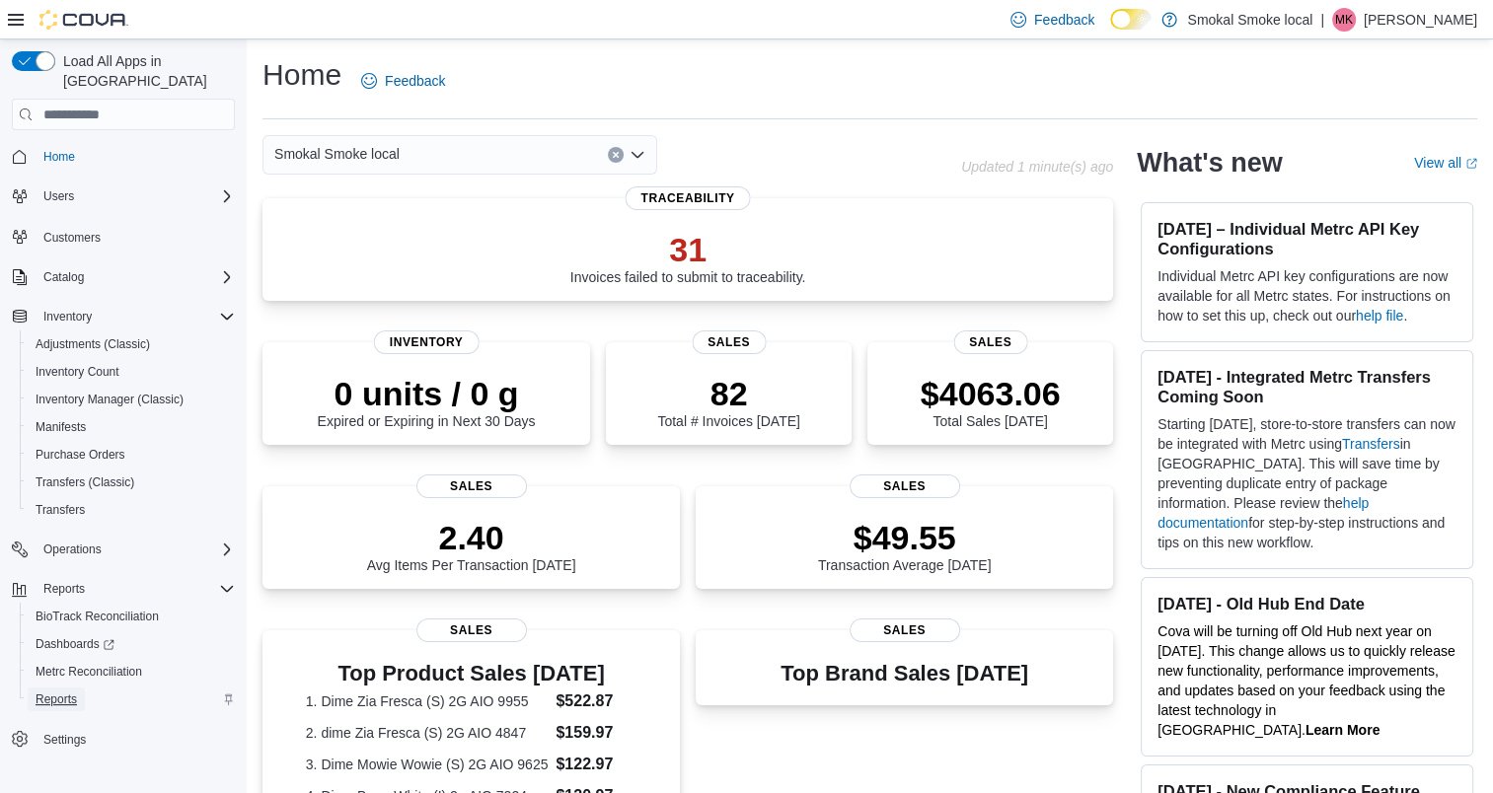
click at [53, 692] on span "Reports" at bounding box center [56, 700] width 41 height 16
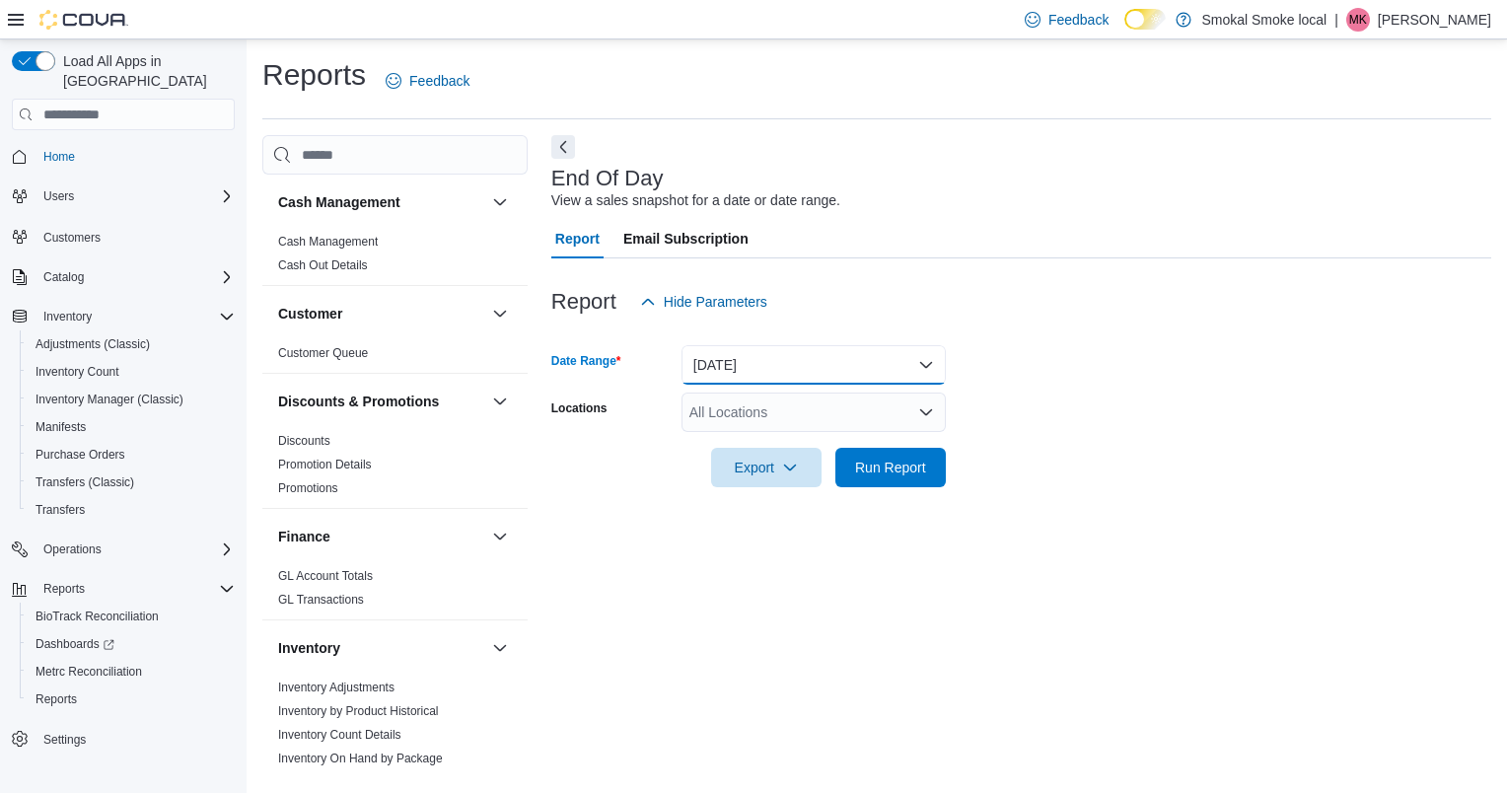
click at [779, 365] on button "[DATE]" at bounding box center [814, 364] width 264 height 39
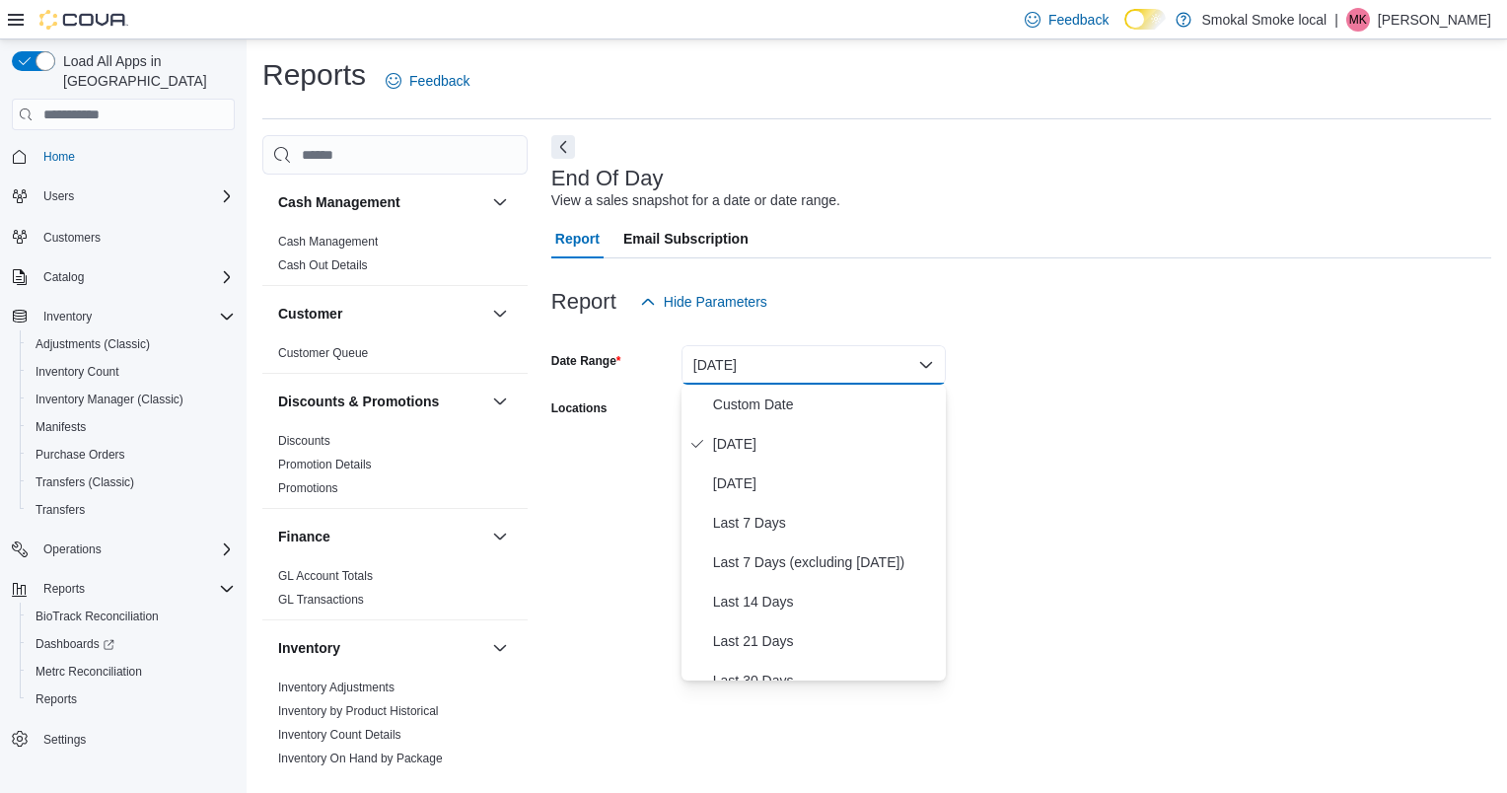
click at [942, 300] on div "Report Hide Parameters" at bounding box center [1021, 301] width 940 height 39
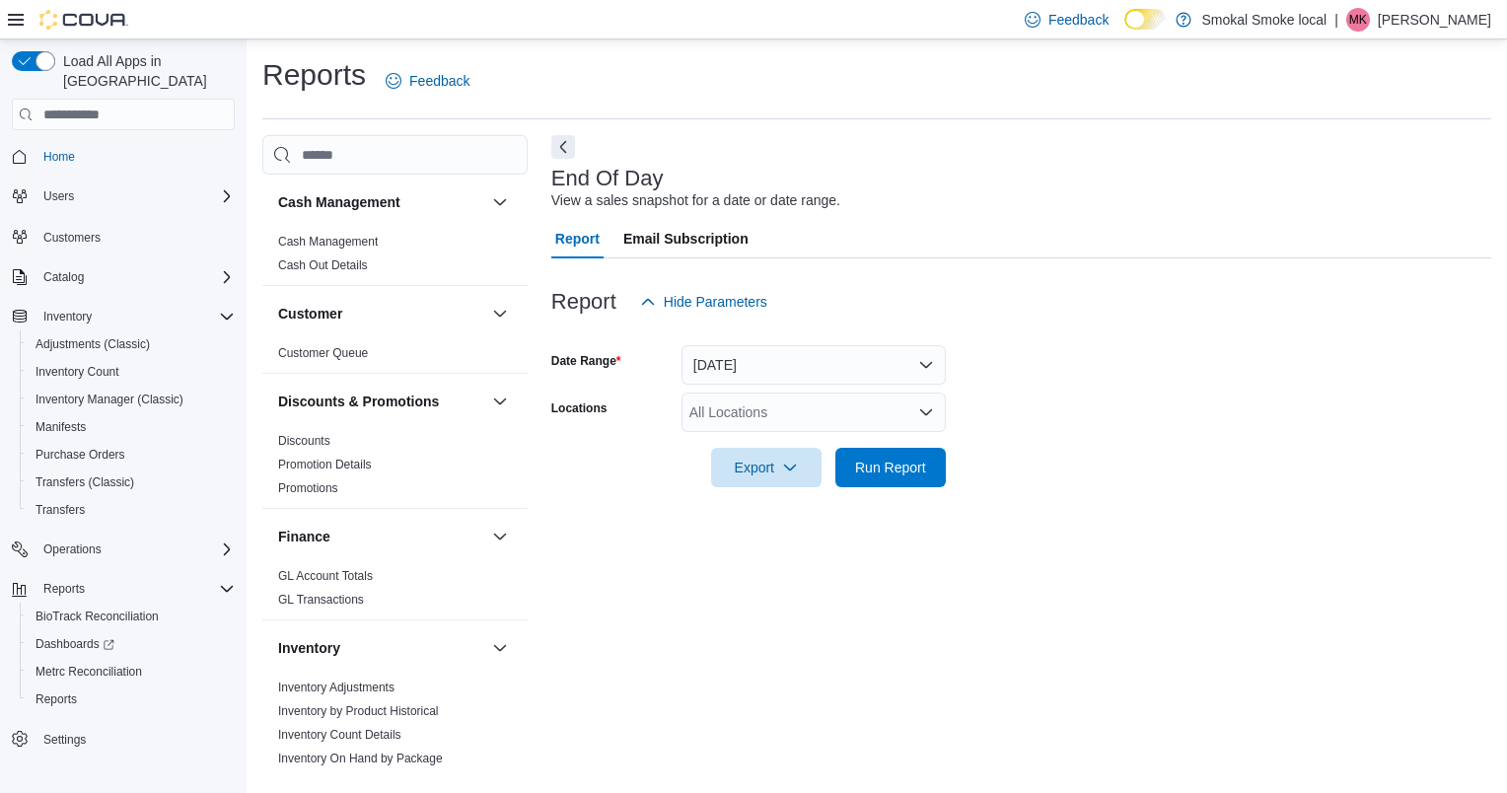
click at [777, 422] on div "All Locations" at bounding box center [814, 412] width 264 height 39
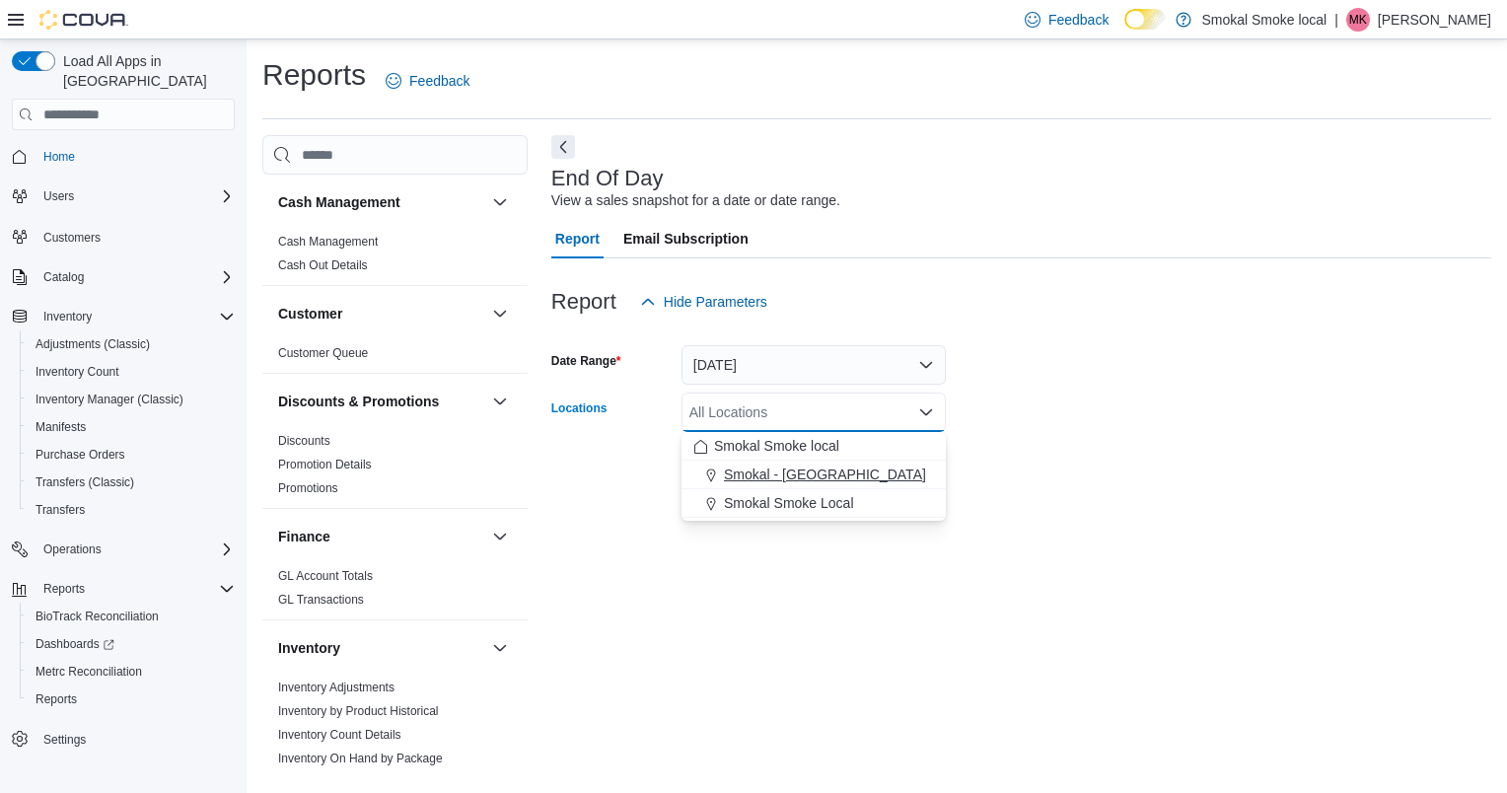
click at [775, 475] on span "Smokal - [GEOGRAPHIC_DATA]" at bounding box center [825, 475] width 202 height 20
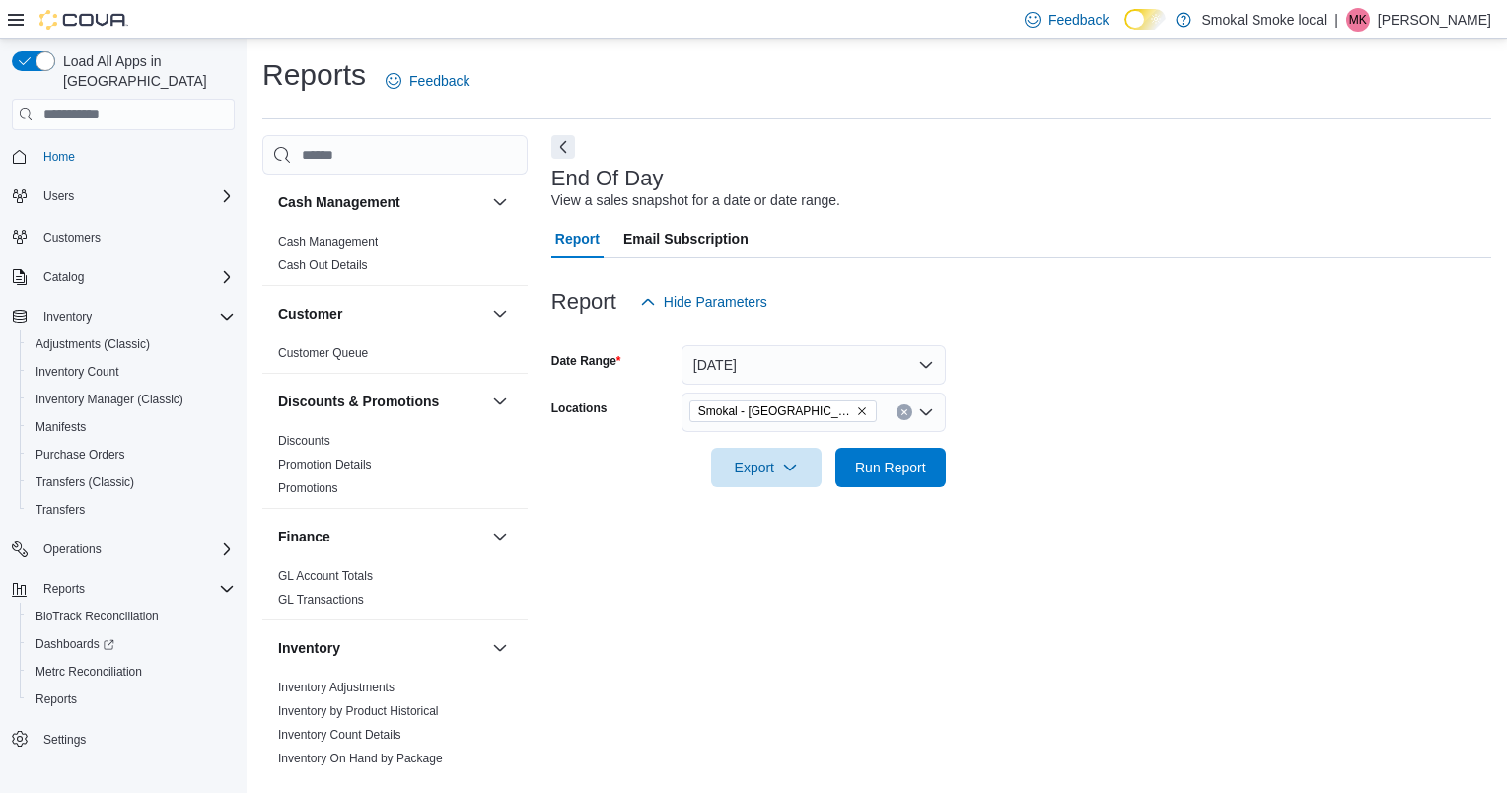
click at [1038, 476] on form "Date Range [DATE] Locations [GEOGRAPHIC_DATA] - [GEOGRAPHIC_DATA] Export Run Re…" at bounding box center [1021, 405] width 940 height 166
click at [866, 466] on span "Run Report" at bounding box center [890, 467] width 71 height 20
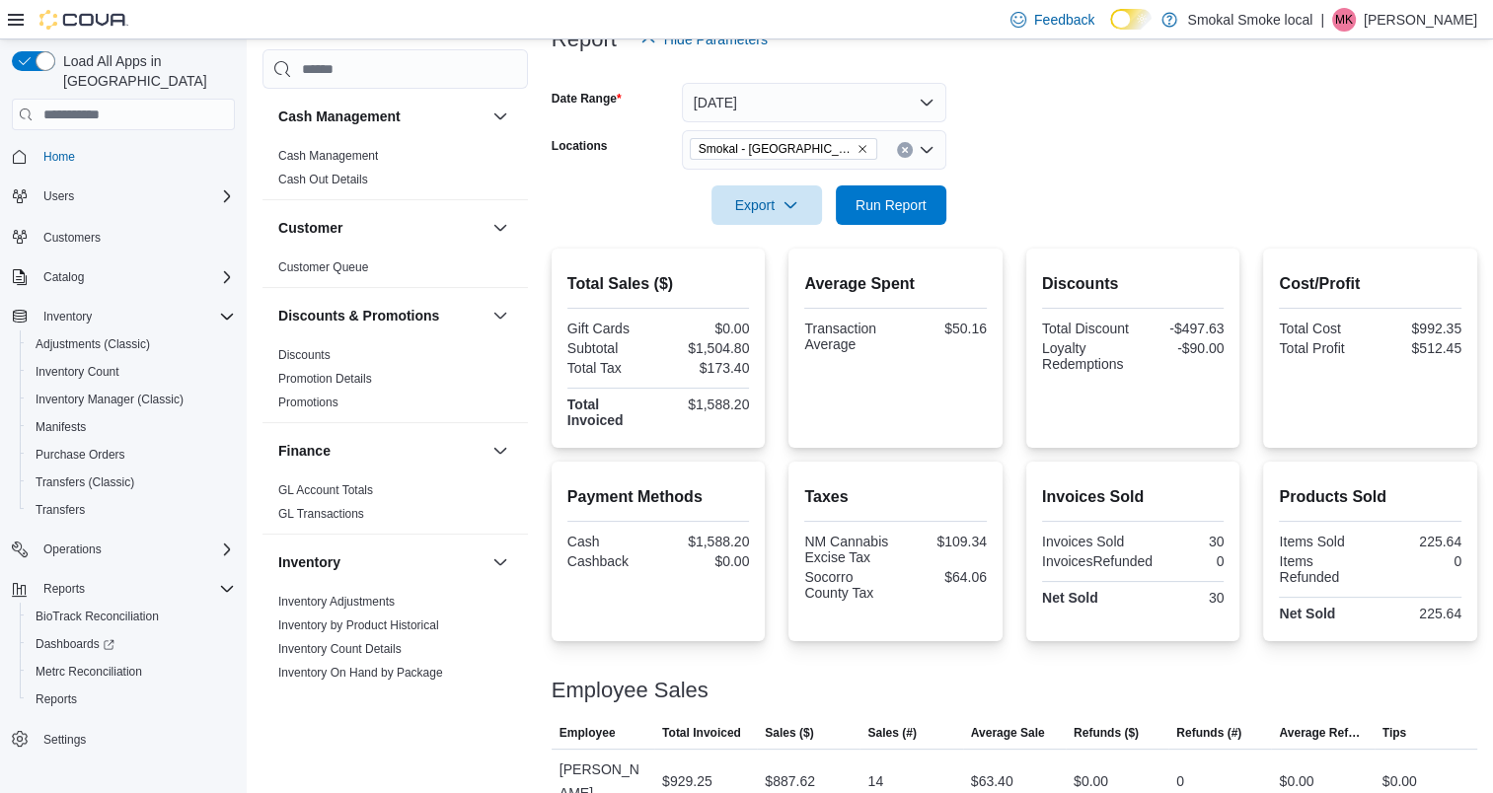
scroll to position [339, 0]
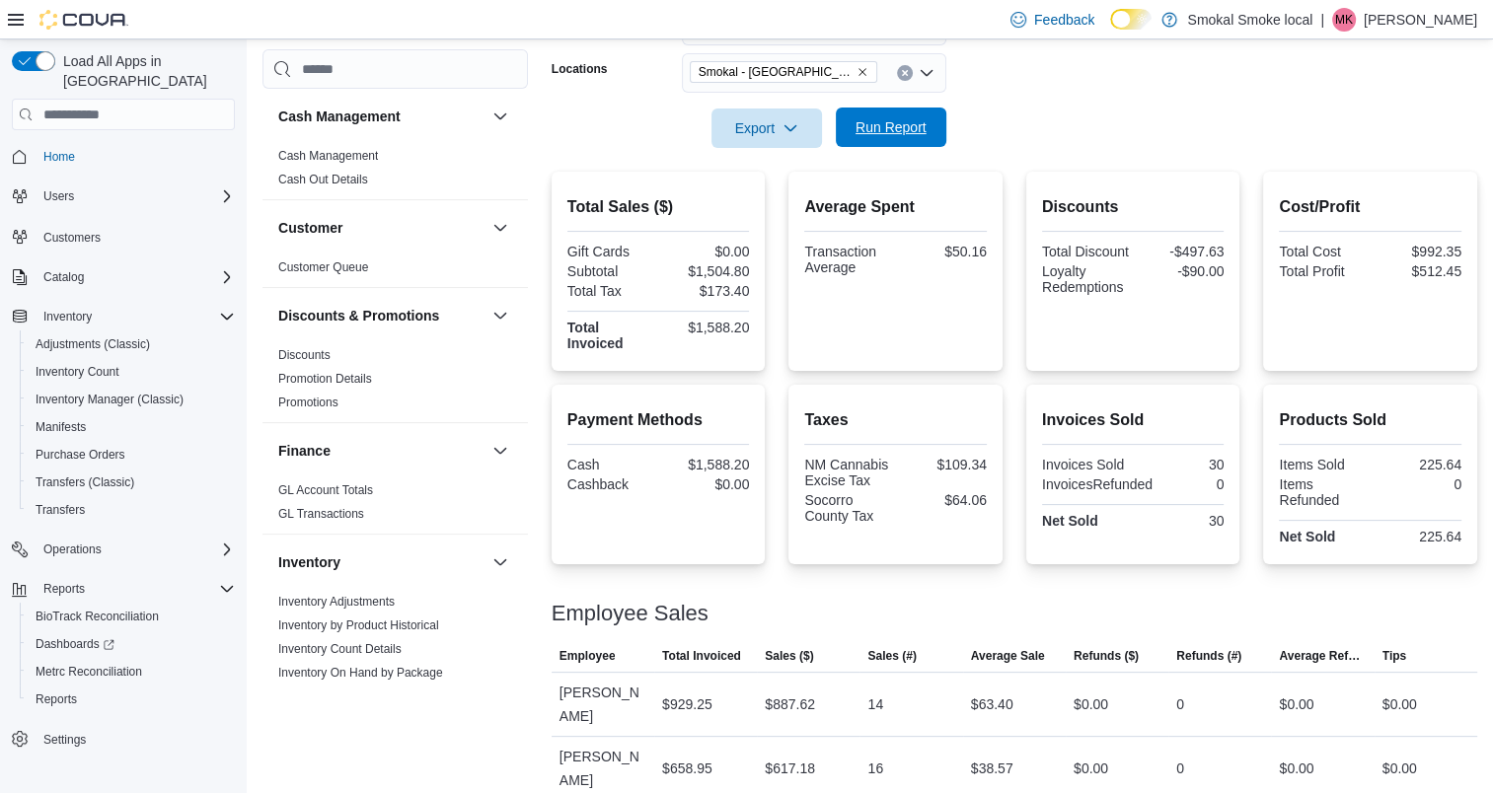
drag, startPoint x: 894, startPoint y: 133, endPoint x: 845, endPoint y: 125, distance: 49.0
click at [845, 125] on button "Run Report" at bounding box center [891, 127] width 110 height 39
click at [858, 68] on icon "Remove Smokal - Socorro from selection in this group" at bounding box center [862, 72] width 8 height 8
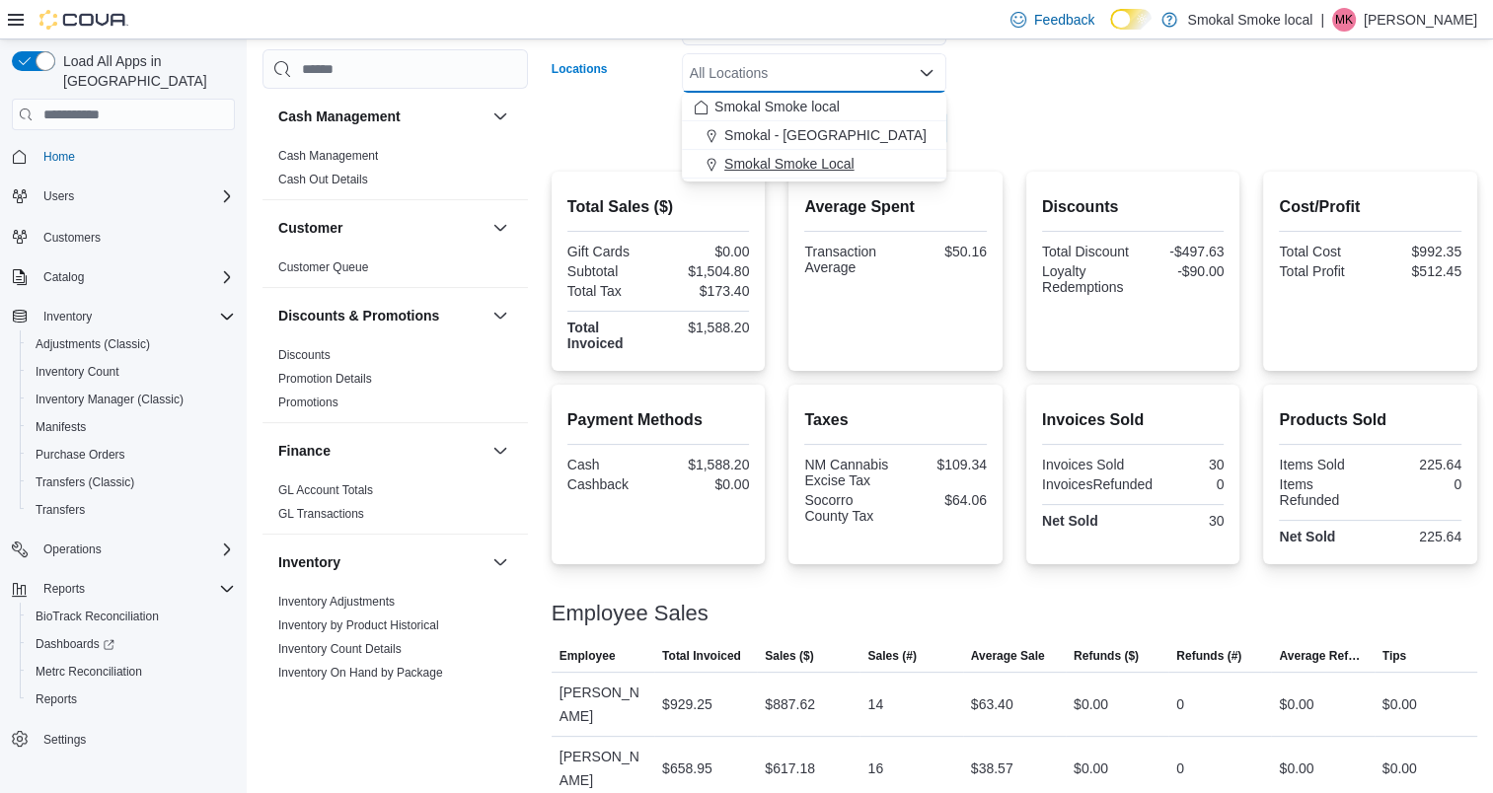
click at [800, 164] on span "Smokal Smoke Local" at bounding box center [789, 164] width 130 height 20
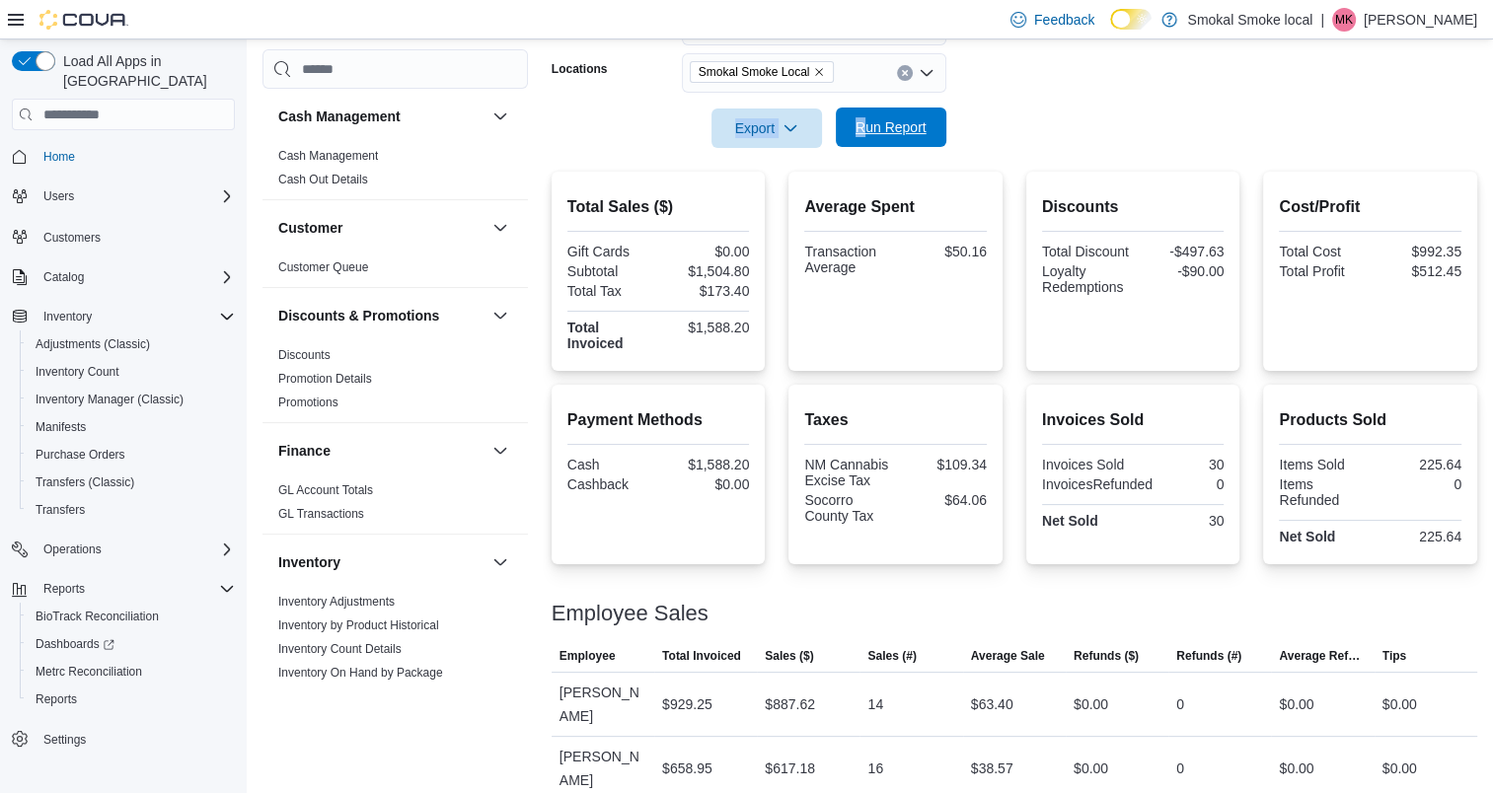
drag, startPoint x: 1057, startPoint y: 107, endPoint x: 867, endPoint y: 120, distance: 189.9
click at [867, 120] on form "Date Range [DATE] Locations [GEOGRAPHIC_DATA] Smoke Local Export Run Report" at bounding box center [1013, 65] width 925 height 166
click at [867, 120] on span "Run Report" at bounding box center [890, 127] width 71 height 20
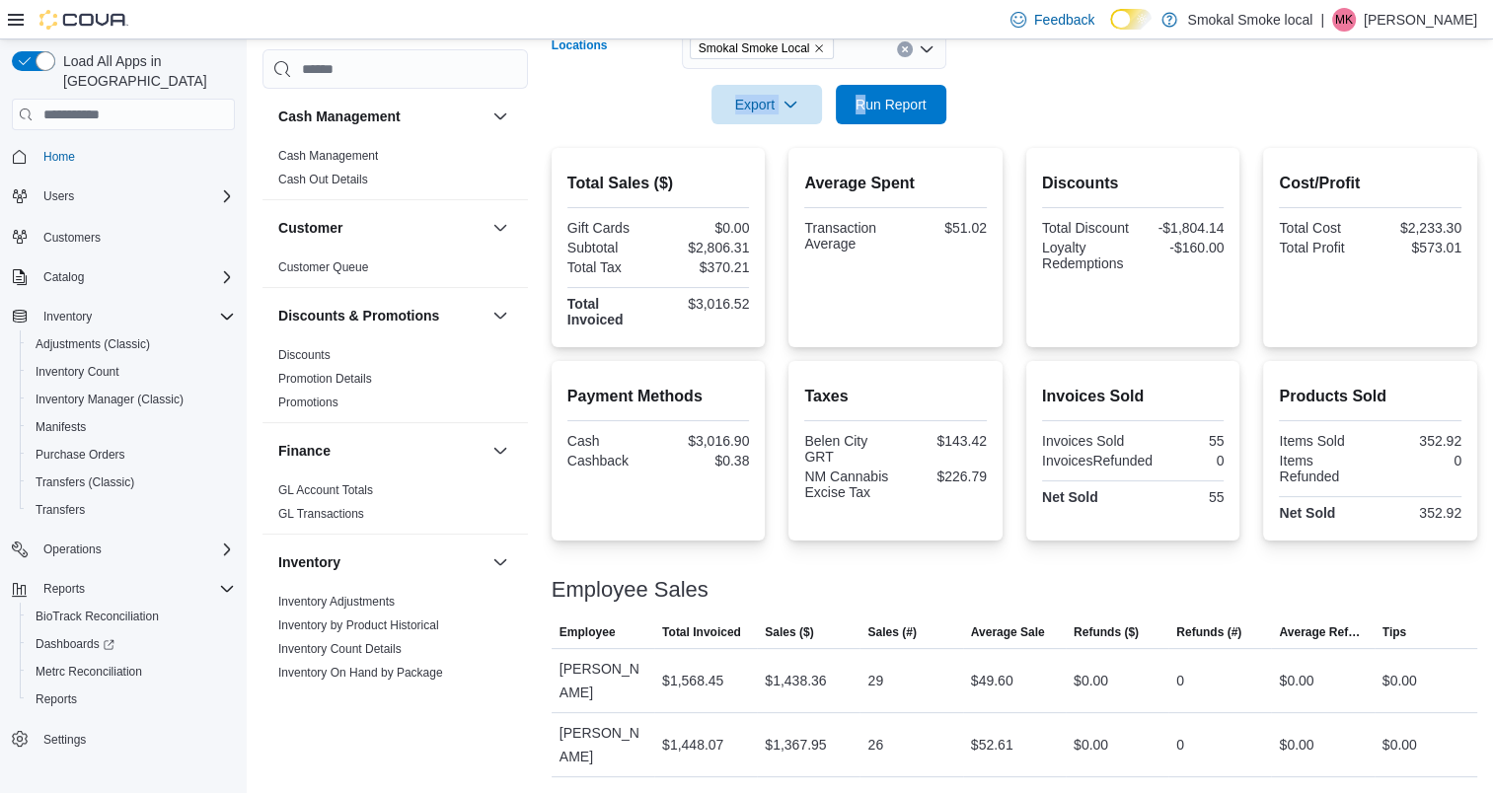
click at [817, 47] on icon "Remove Smokal Smoke Local from selection in this group" at bounding box center [820, 48] width 8 height 8
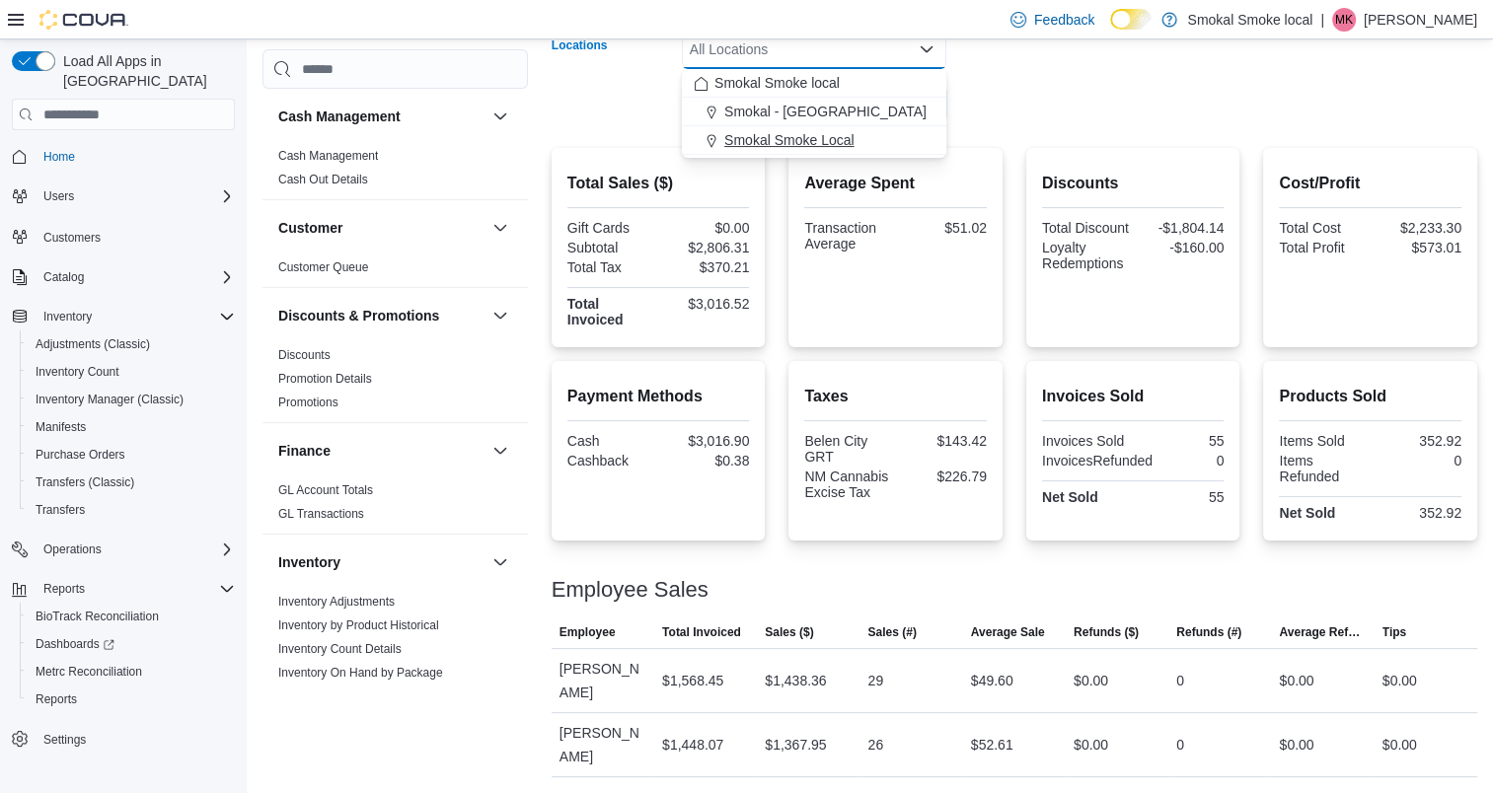
click at [805, 137] on span "Smokal Smoke Local" at bounding box center [789, 140] width 130 height 20
click at [785, 110] on span "Smokal - [GEOGRAPHIC_DATA]" at bounding box center [825, 112] width 202 height 20
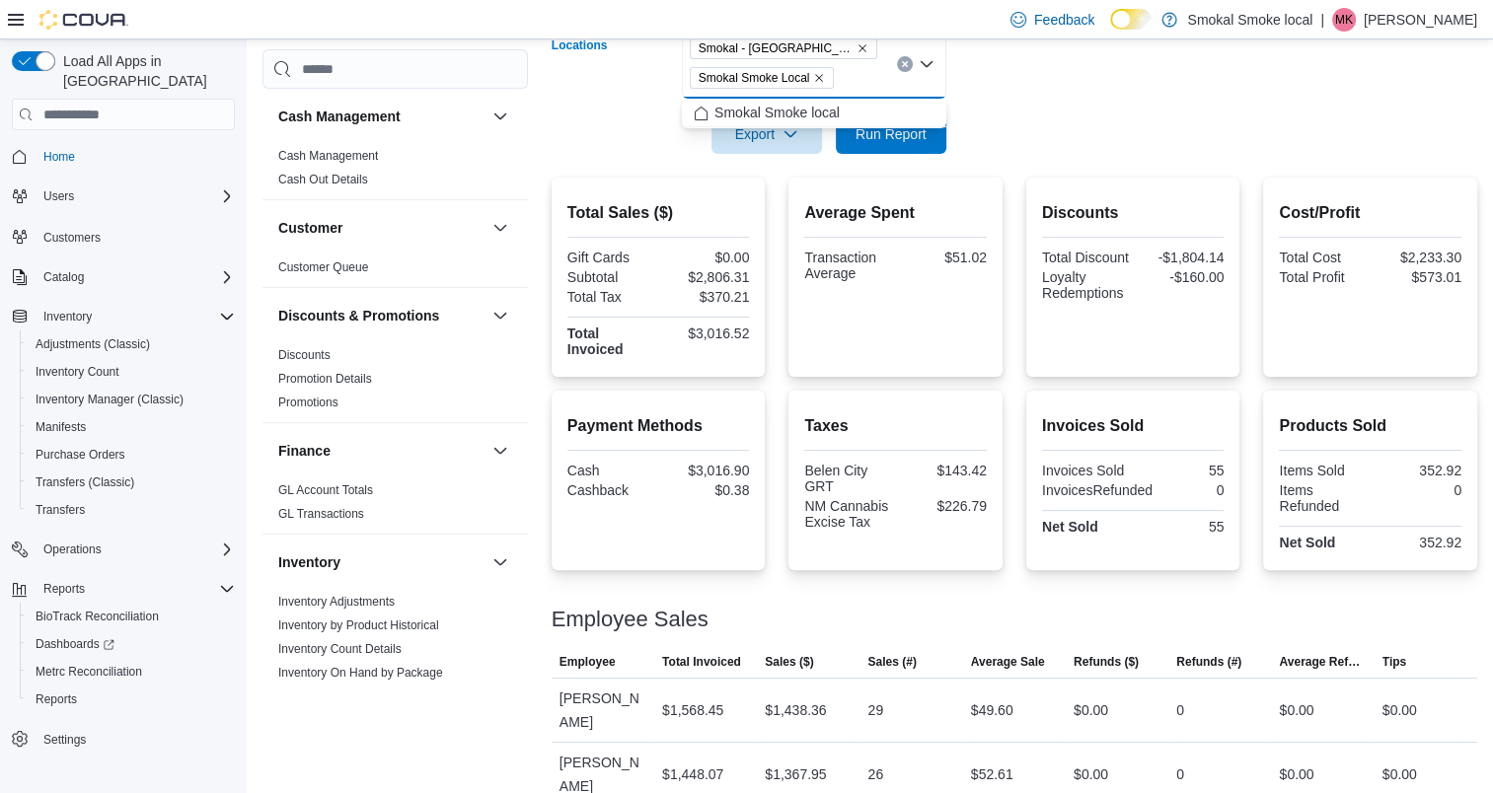
click at [816, 79] on icon "Remove Smokal Smoke Local from selection in this group" at bounding box center [820, 78] width 8 height 8
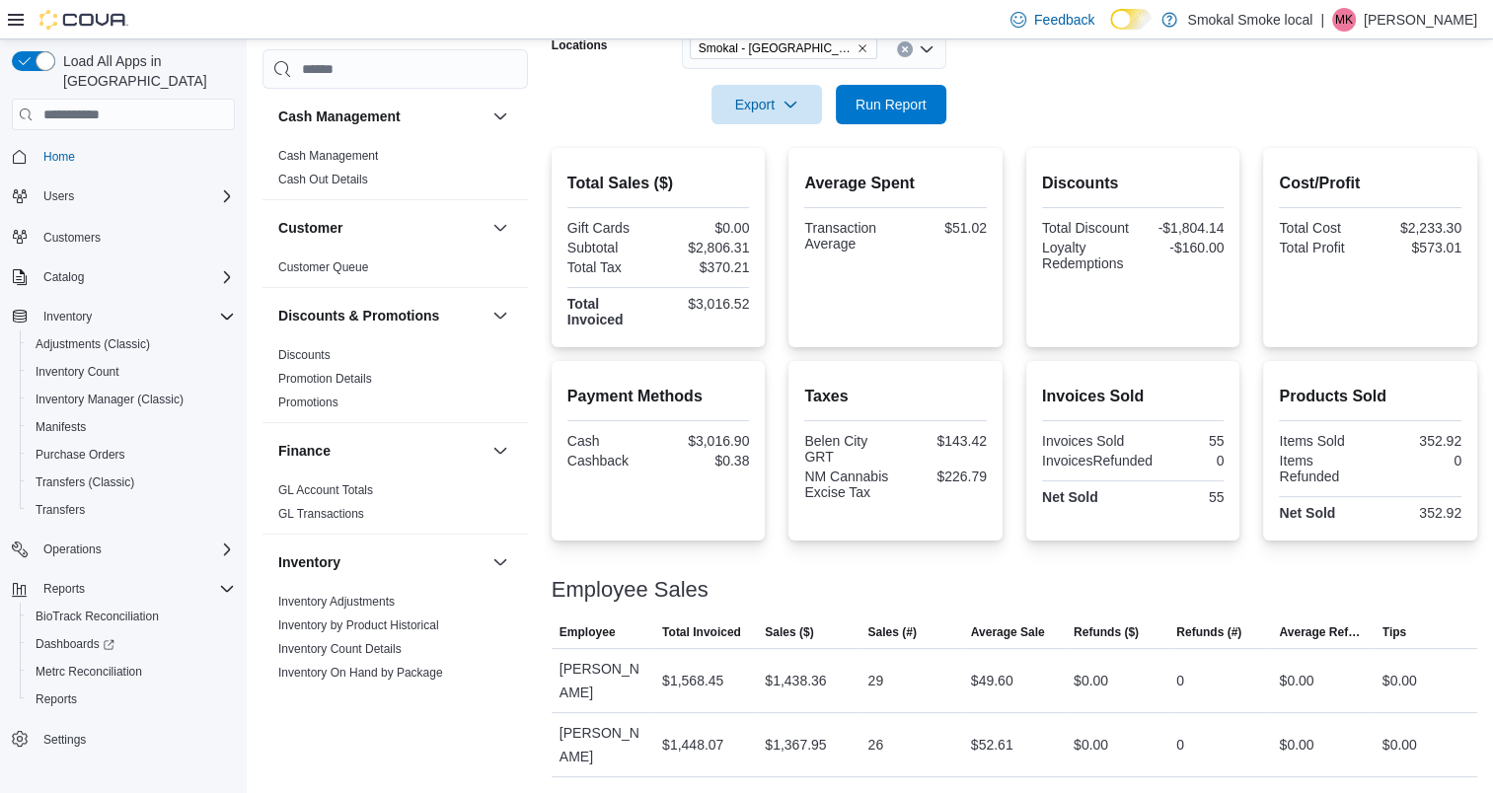
click at [1034, 102] on form "Date Range [DATE] Locations [GEOGRAPHIC_DATA] - [GEOGRAPHIC_DATA] Export Run Re…" at bounding box center [1013, 42] width 925 height 166
click at [886, 99] on span "Run Report" at bounding box center [890, 104] width 71 height 20
